Goal: Navigation & Orientation: Find specific page/section

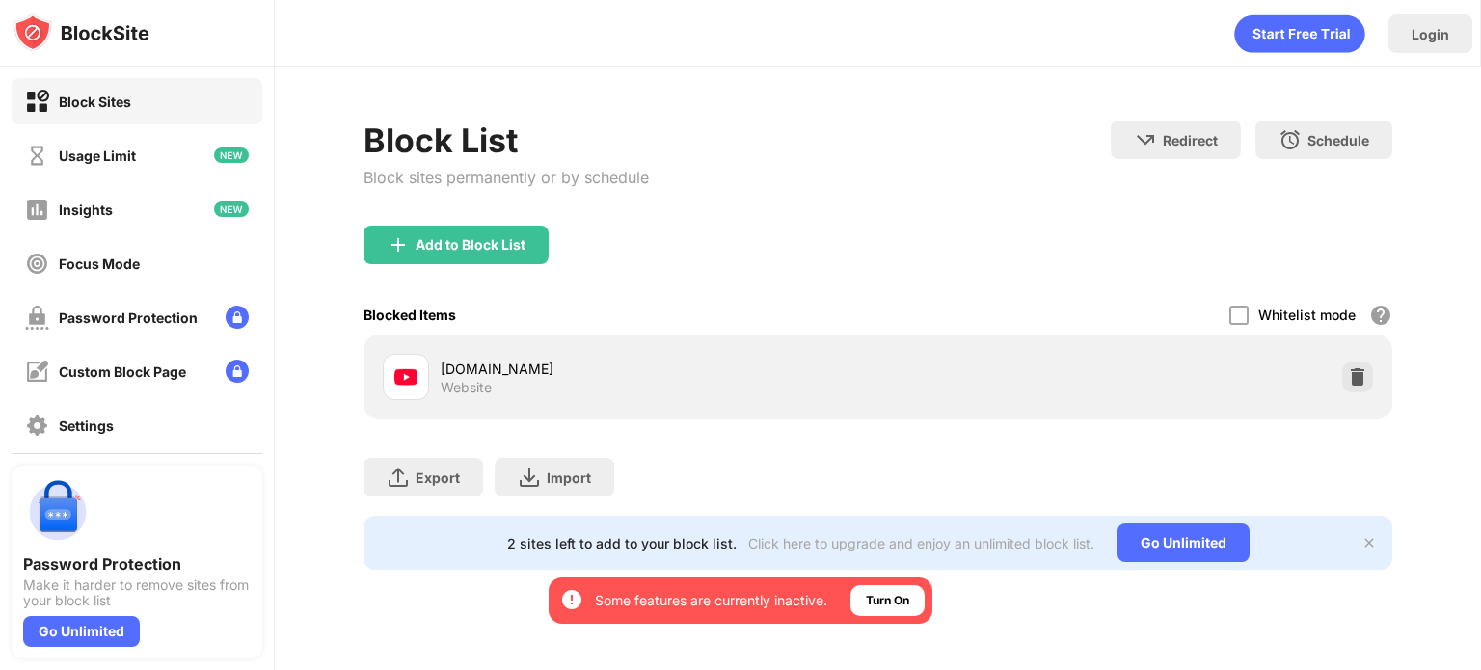
click at [1355, 382] on img at bounding box center [1357, 376] width 19 height 19
